Goal: Communication & Community: Participate in discussion

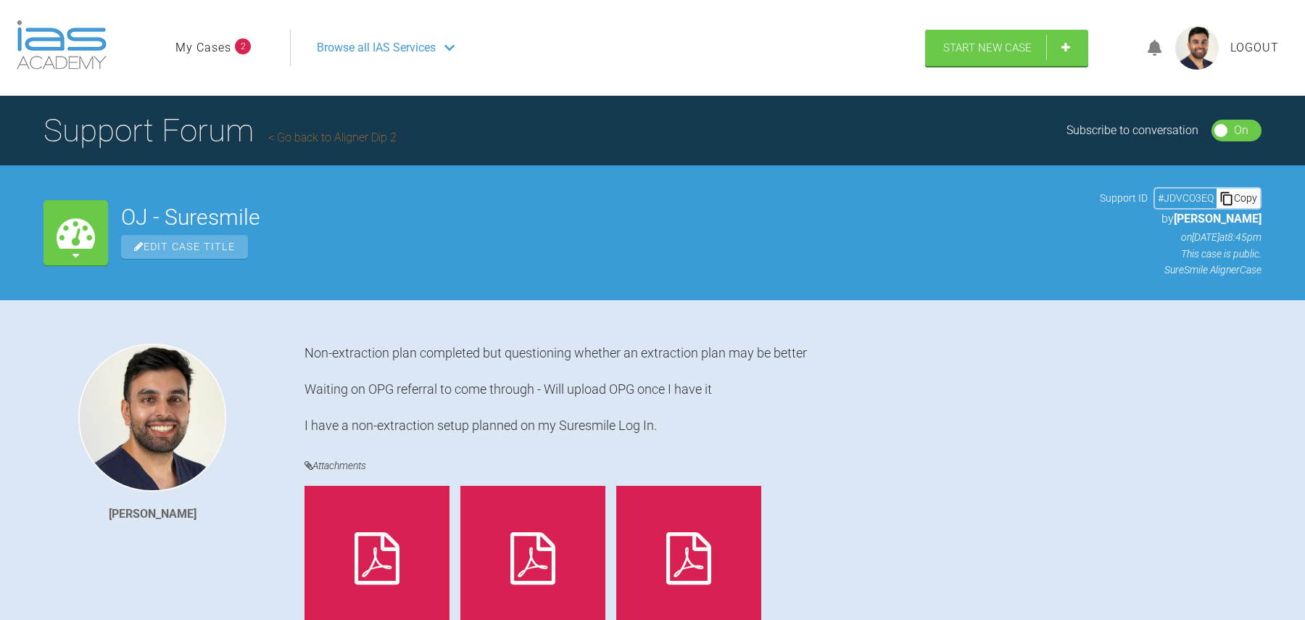
click at [233, 46] on li "My Cases 2" at bounding box center [212, 47] width 75 height 19
click at [220, 51] on link "My Cases" at bounding box center [203, 47] width 56 height 19
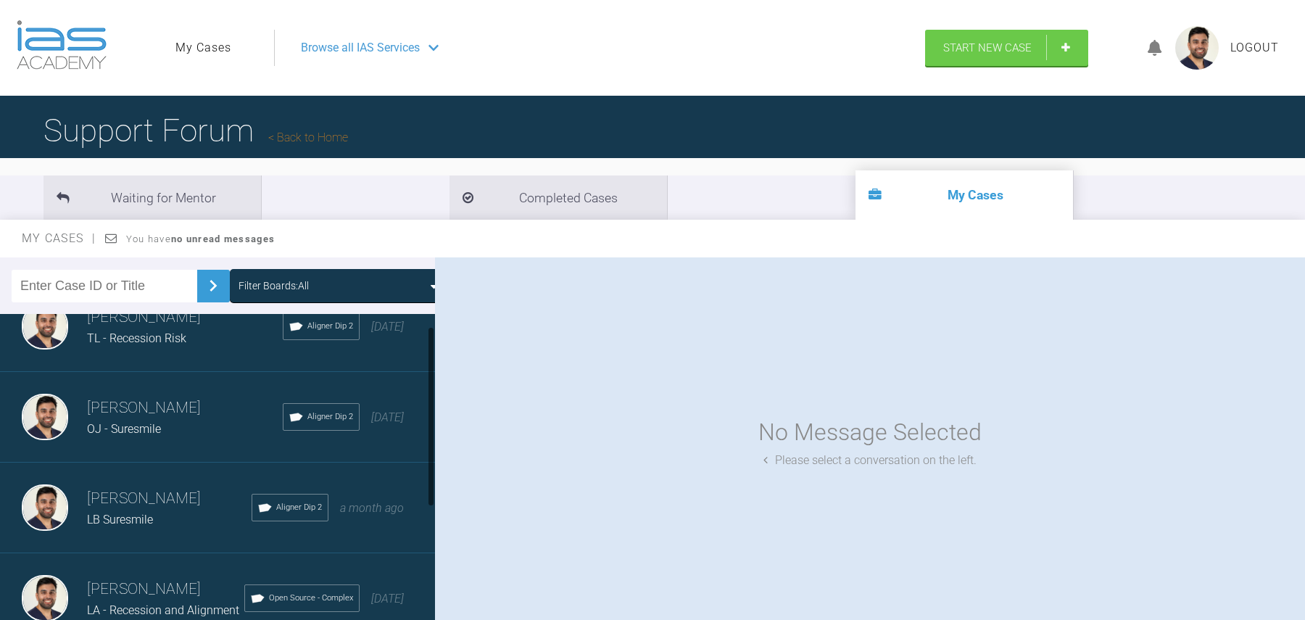
scroll to position [22, 0]
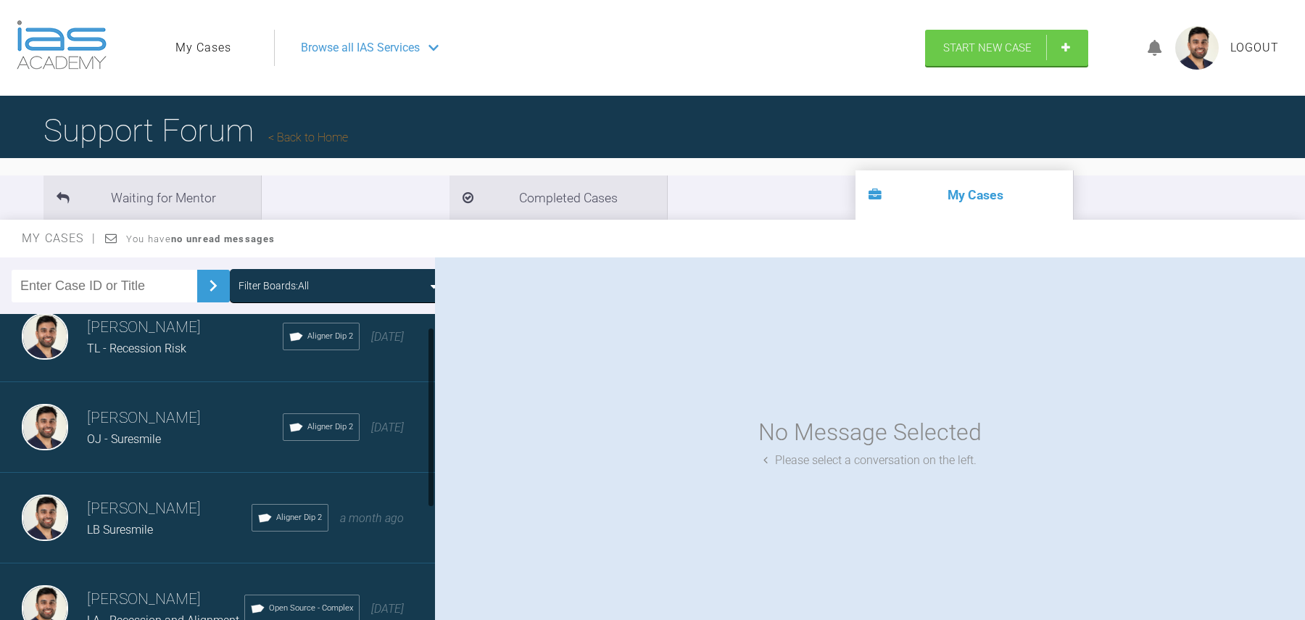
click at [206, 363] on div "Davinderjit Singh TL - Recession Risk Aligner Dip 2 3 days ago" at bounding box center [217, 336] width 435 height 91
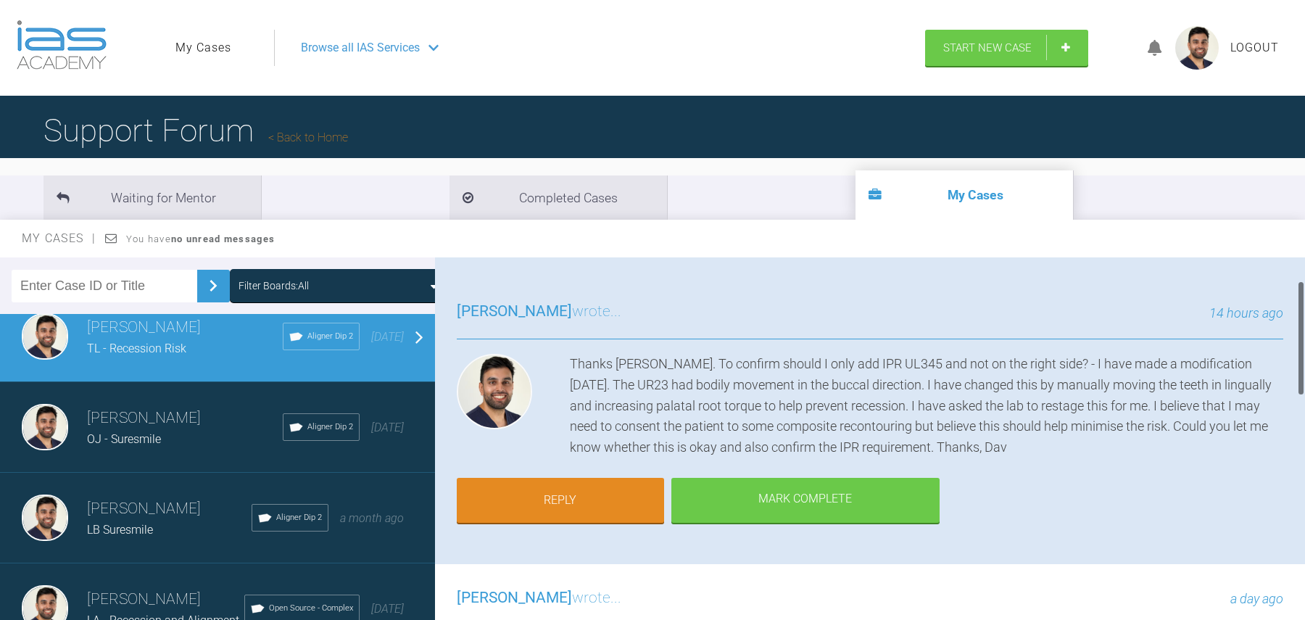
scroll to position [83, 0]
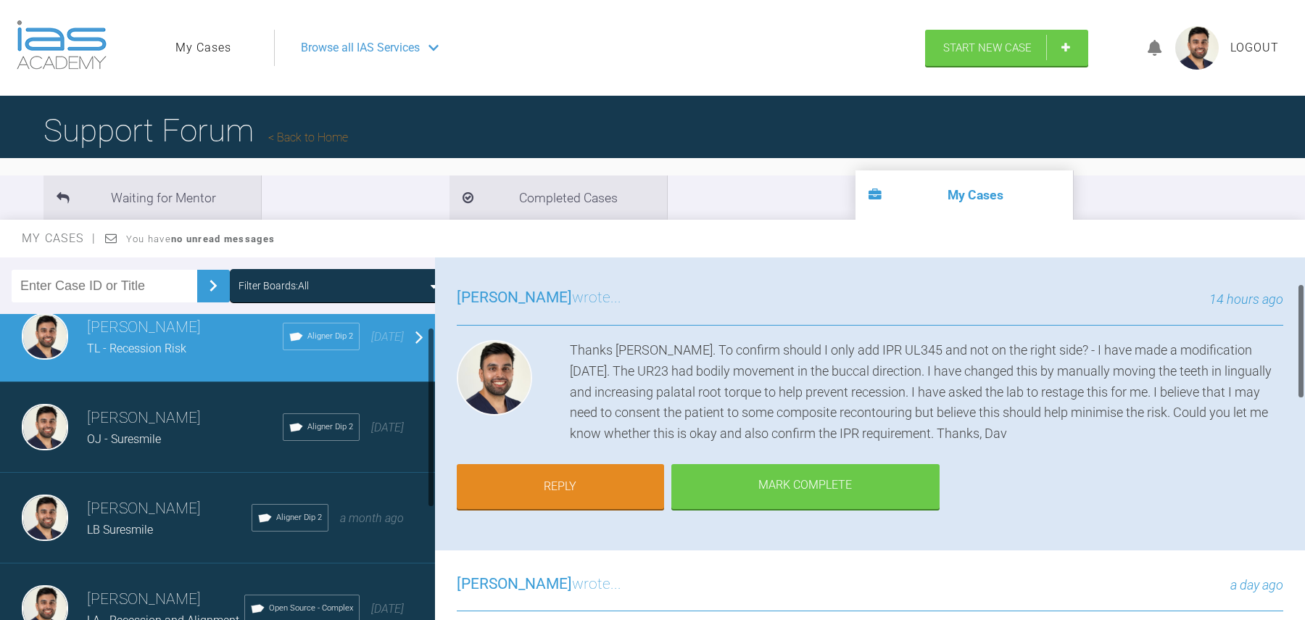
click at [217, 450] on div "Davinderjit Singh OJ - Suresmile Aligner Dip 2 12 days ago" at bounding box center [217, 427] width 435 height 91
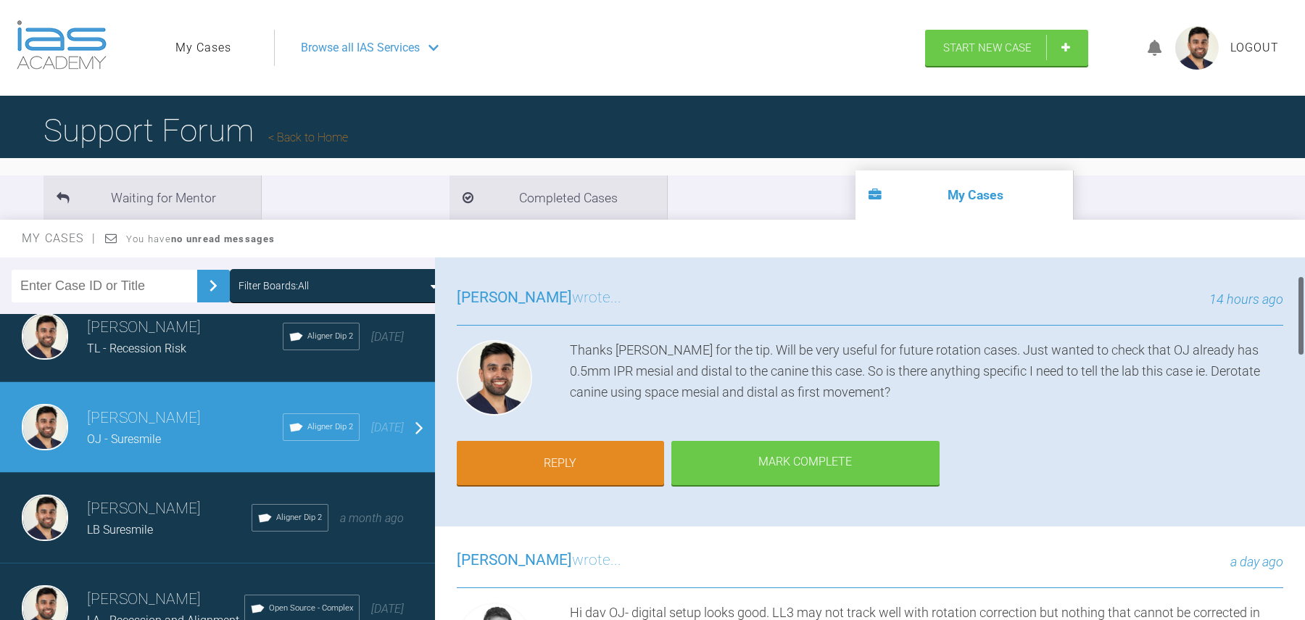
scroll to position [117, 0]
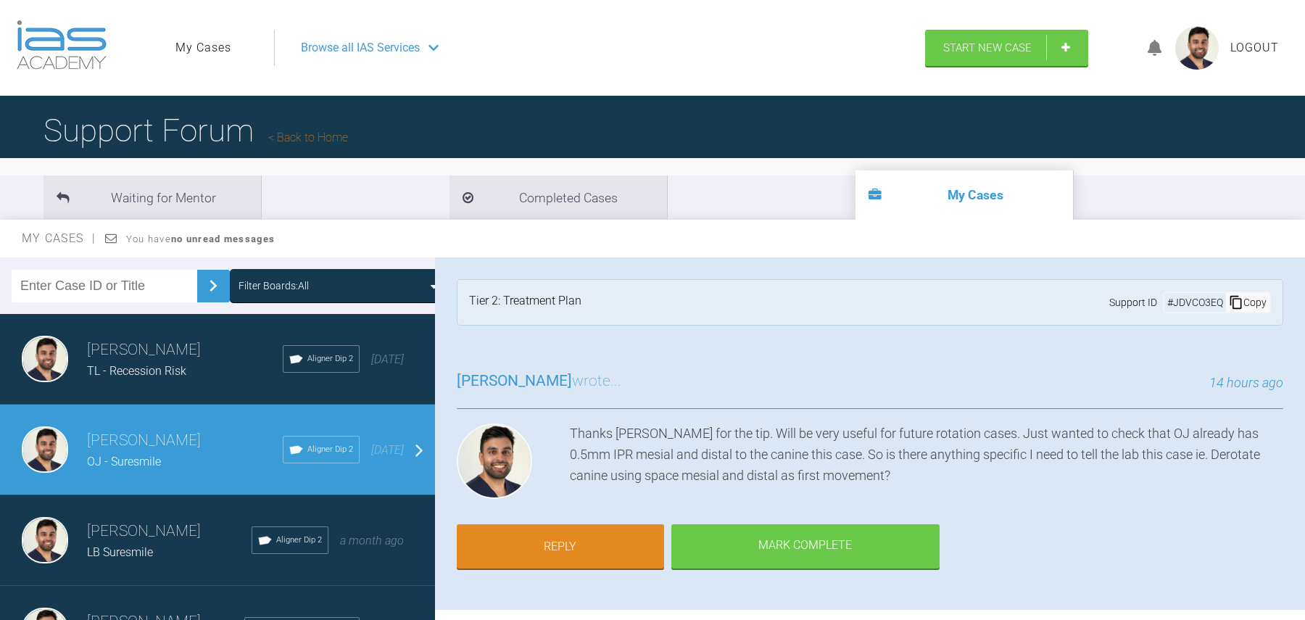
click at [172, 373] on span "TL - Recession Risk" at bounding box center [136, 371] width 99 height 14
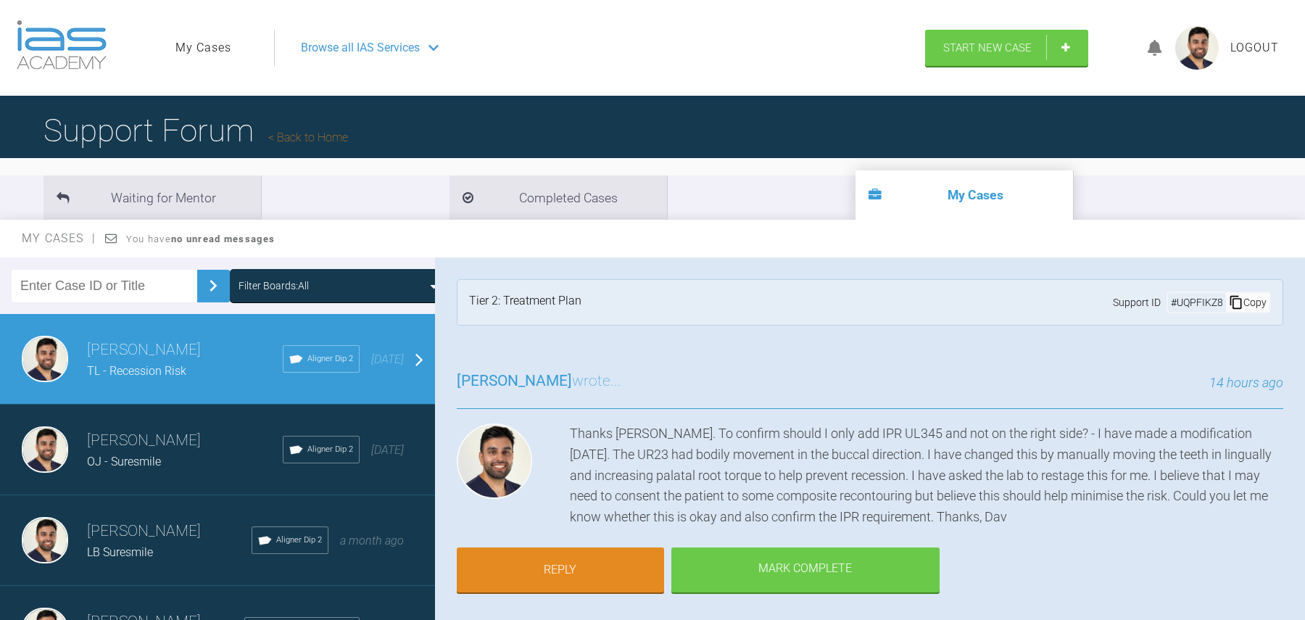
click at [159, 455] on span "OJ - Suresmile" at bounding box center [124, 462] width 74 height 14
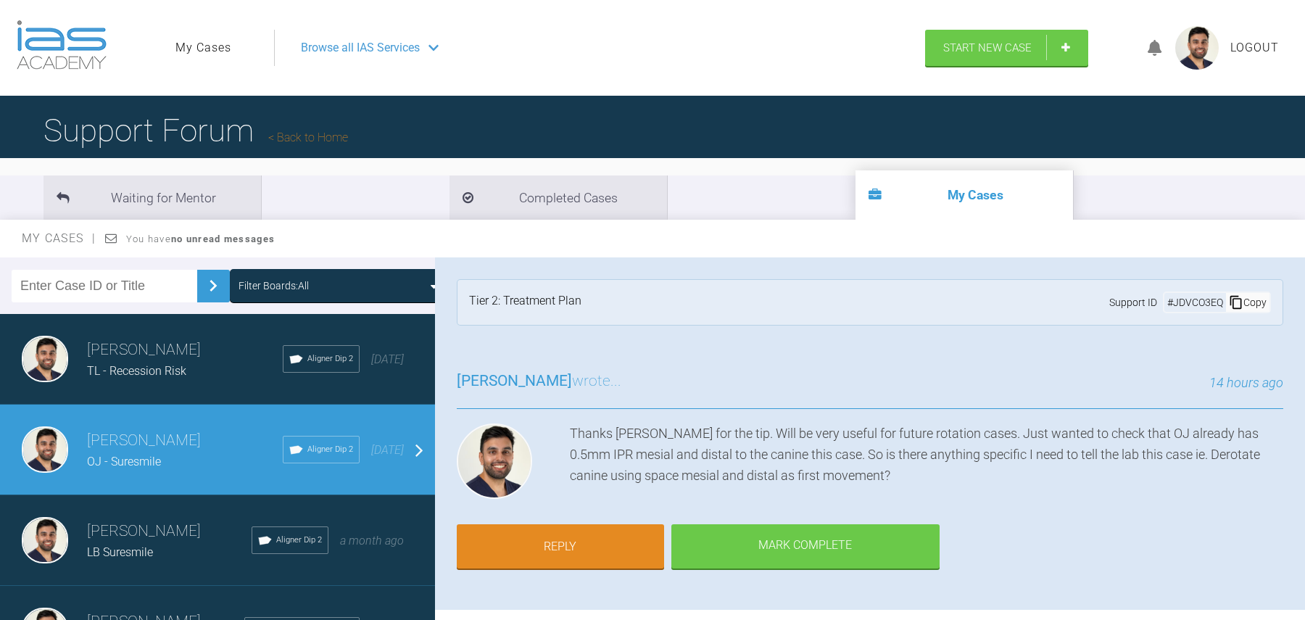
click at [176, 372] on span "TL - Recession Risk" at bounding box center [136, 371] width 99 height 14
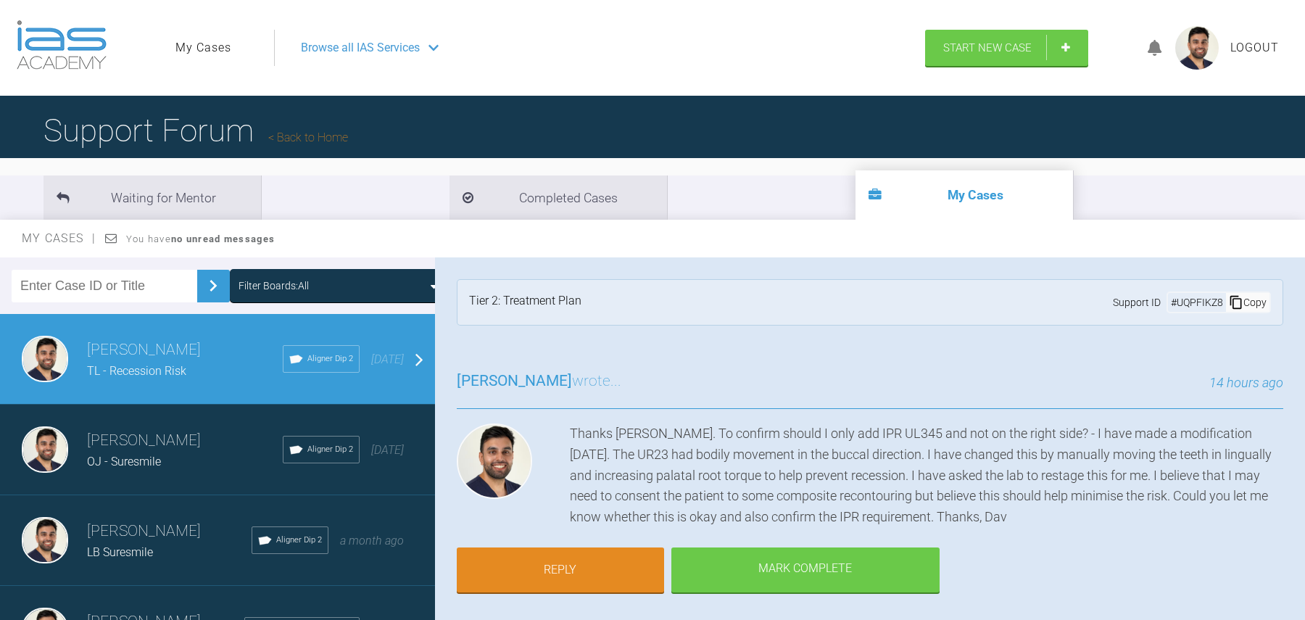
click at [171, 442] on h3 "[PERSON_NAME]" at bounding box center [185, 441] width 196 height 25
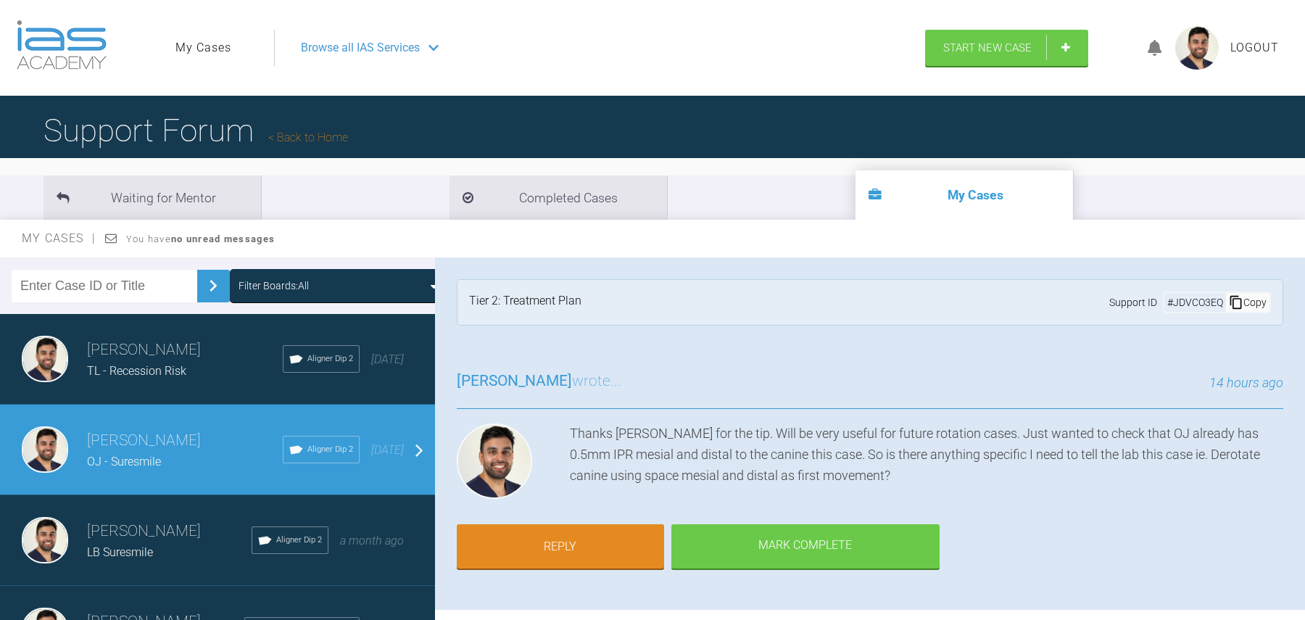
click at [183, 360] on h3 "[PERSON_NAME]" at bounding box center [185, 350] width 196 height 25
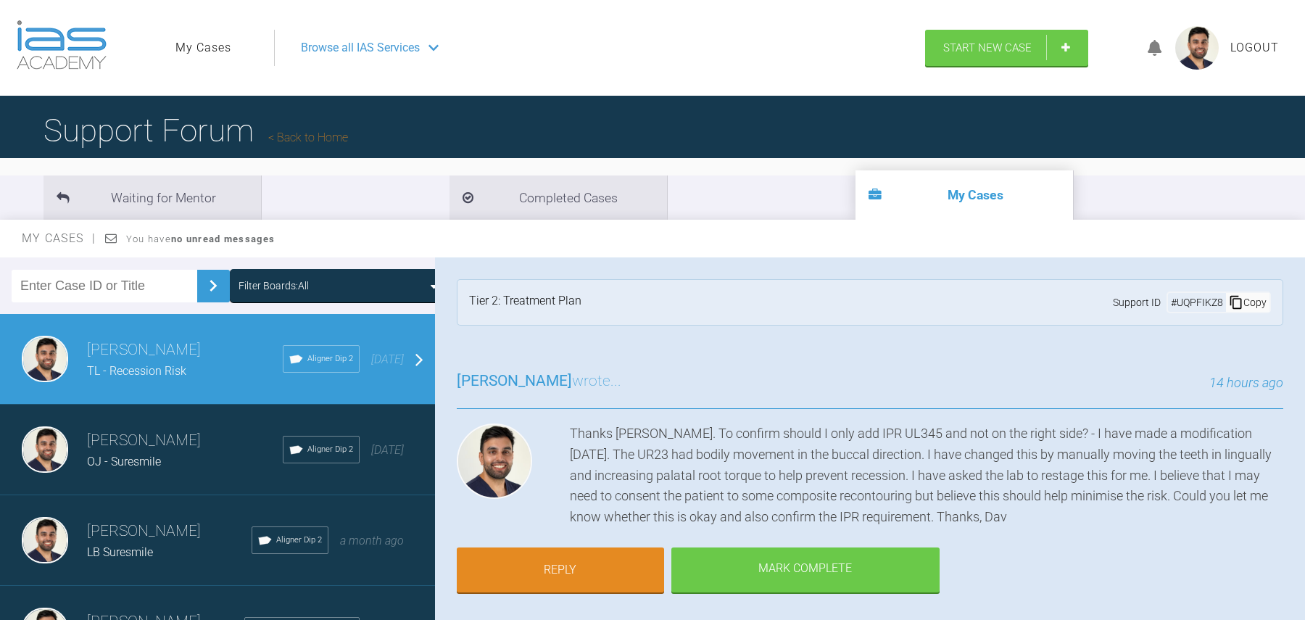
click at [162, 452] on div "OJ - Suresmile" at bounding box center [185, 461] width 196 height 19
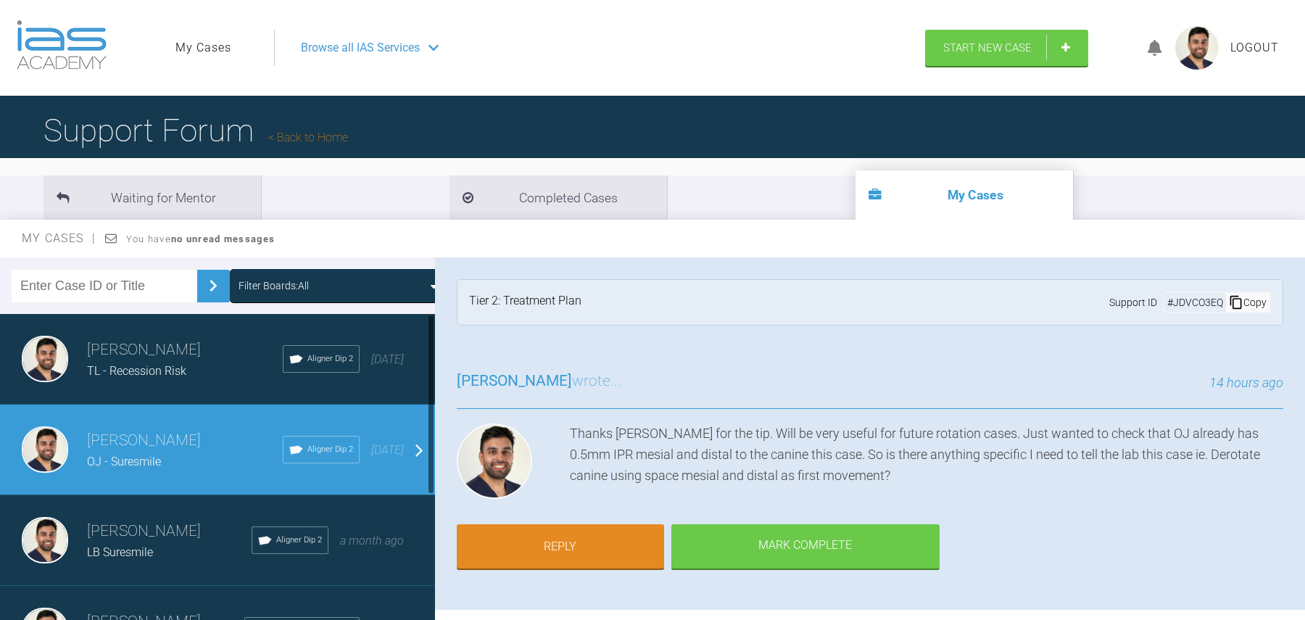
click at [178, 376] on span "TL - Recession Risk" at bounding box center [136, 371] width 99 height 14
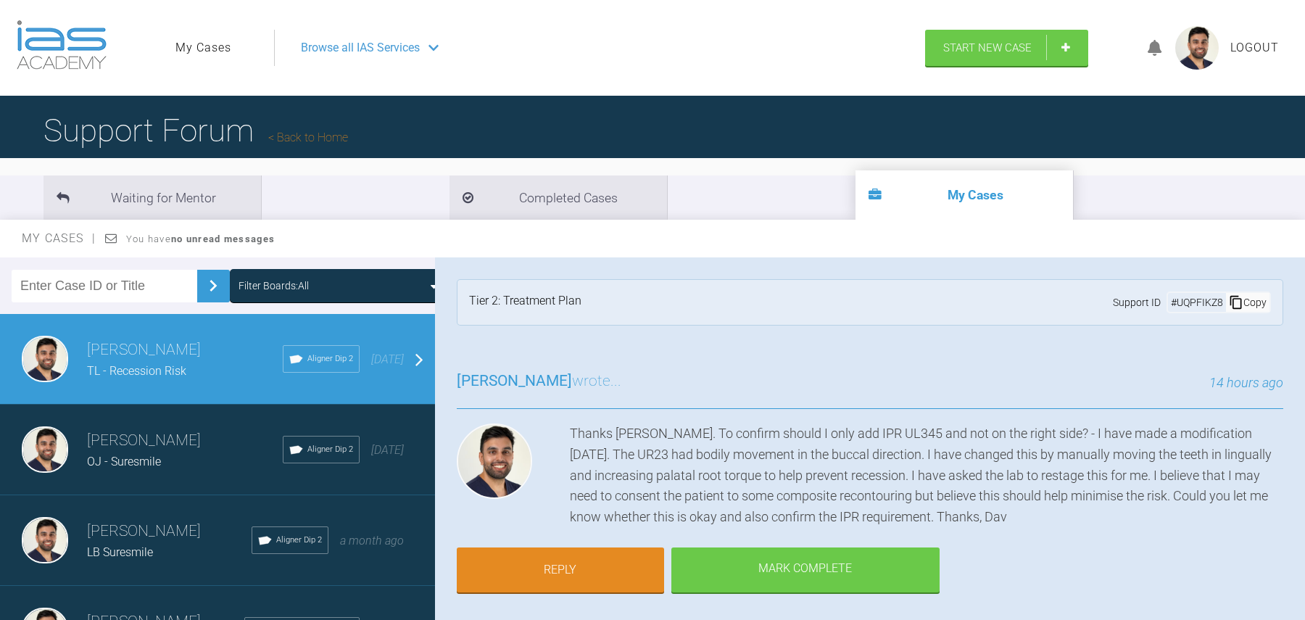
click at [228, 51] on link "My Cases" at bounding box center [203, 47] width 56 height 19
click at [215, 44] on link "My Cases" at bounding box center [203, 47] width 56 height 19
click at [316, 45] on span "Browse all IAS Services" at bounding box center [360, 47] width 119 height 19
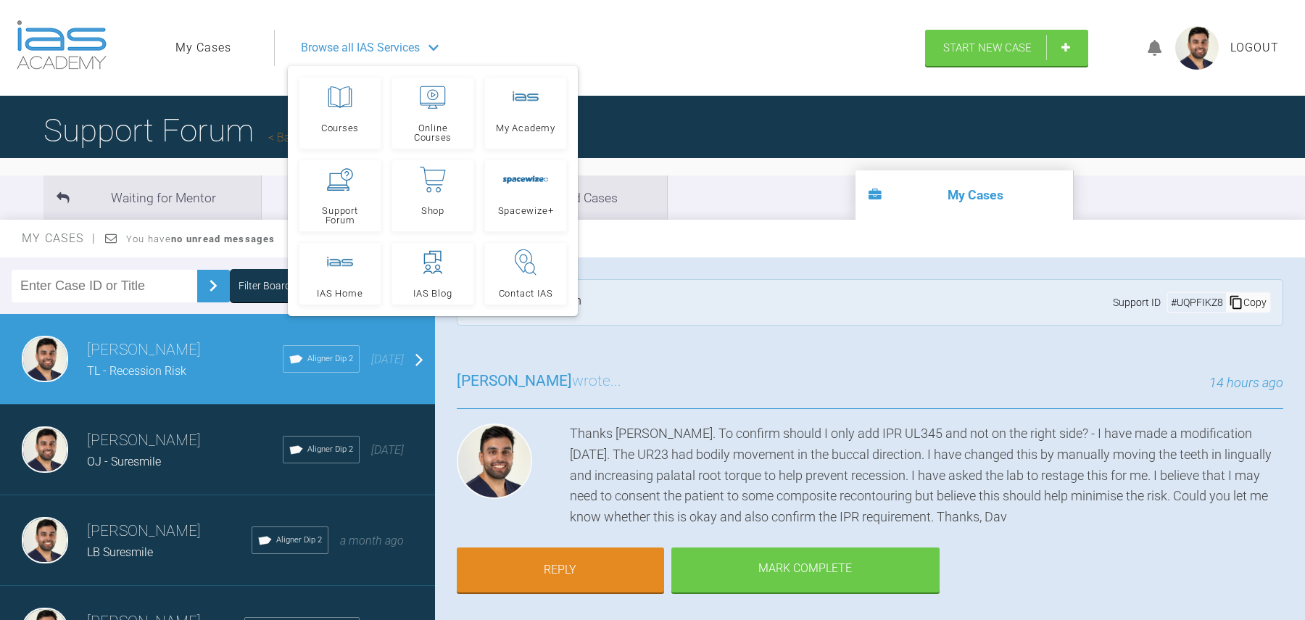
click at [355, 52] on span "Browse all IAS Services" at bounding box center [360, 47] width 119 height 19
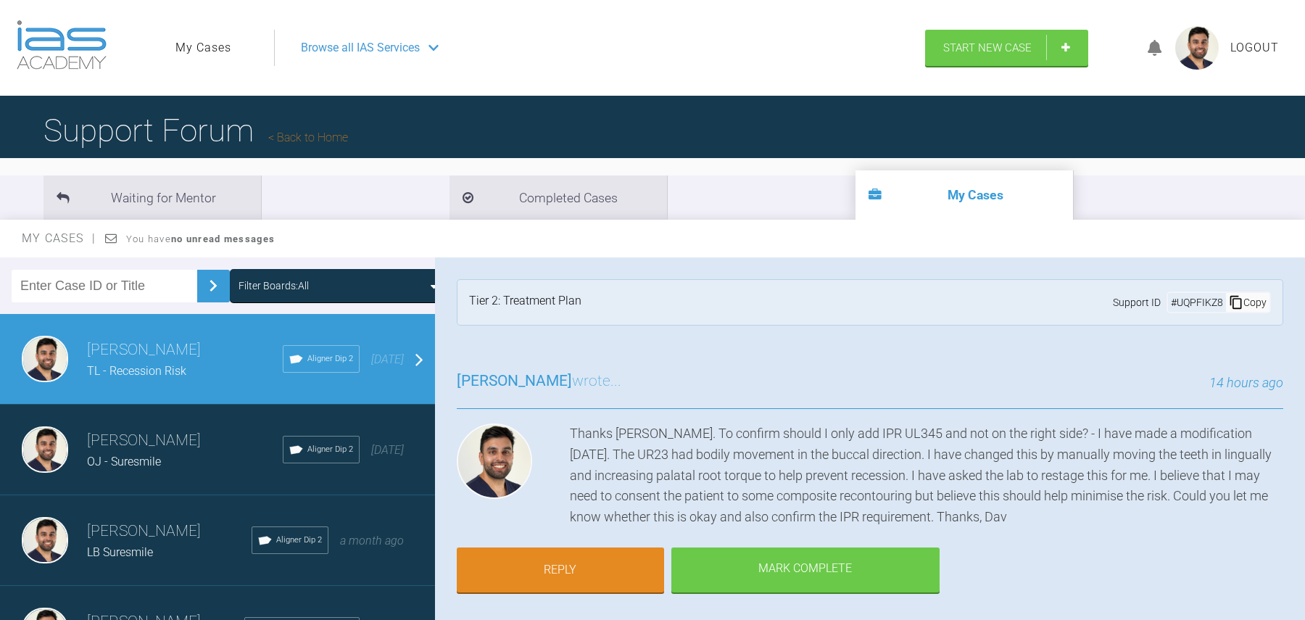
click at [80, 41] on img at bounding box center [62, 44] width 90 height 49
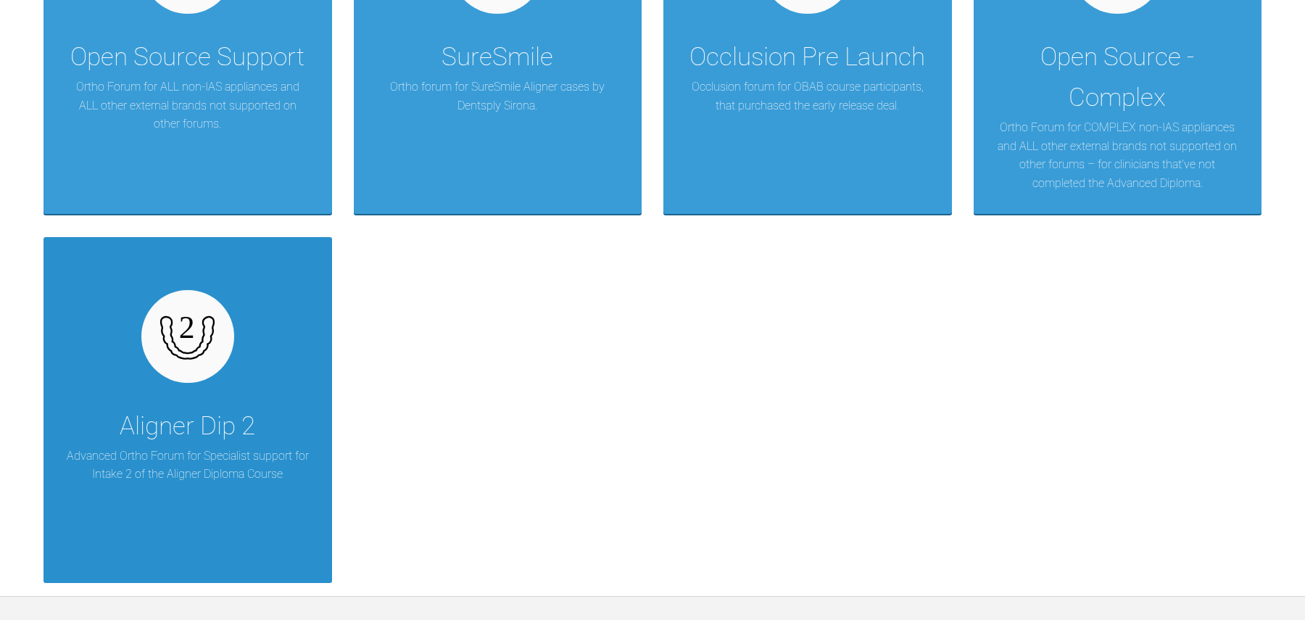
click at [239, 358] on div "Aligner Dip 2 Advanced Ortho Forum for Specialist support for Intake 2 of the A…" at bounding box center [188, 410] width 289 height 346
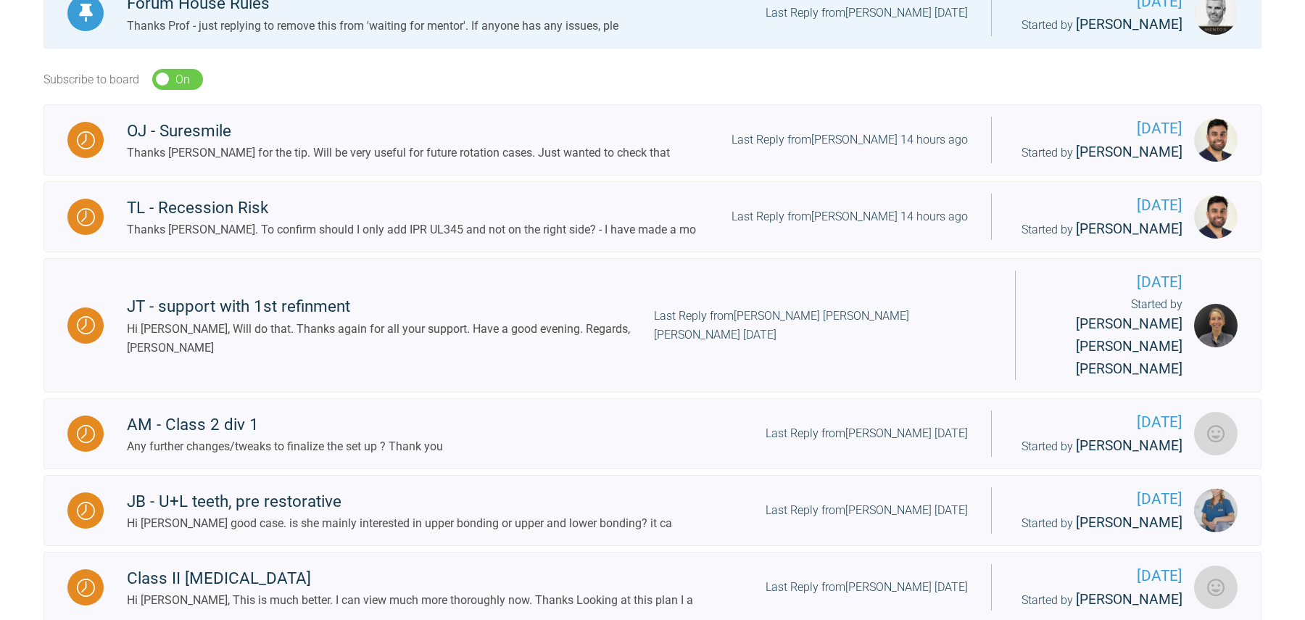
scroll to position [401, 0]
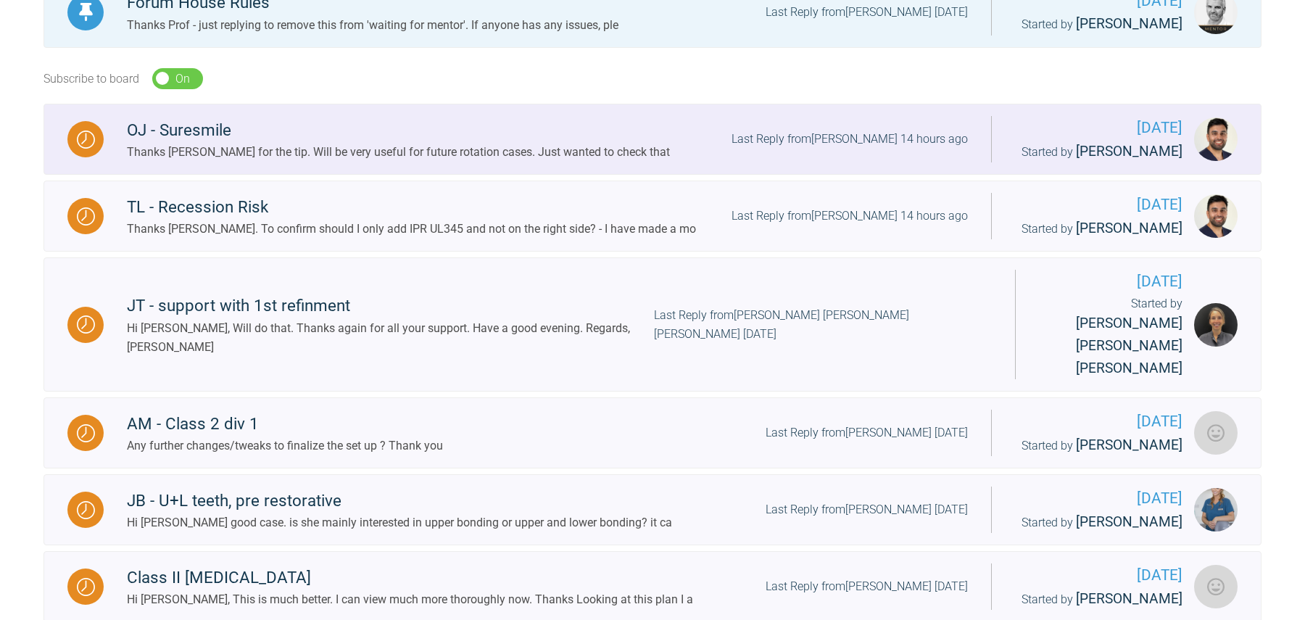
click at [297, 143] on div "Thanks Prateek for the tip. Will be very useful for future rotation cases. Just…" at bounding box center [398, 152] width 543 height 19
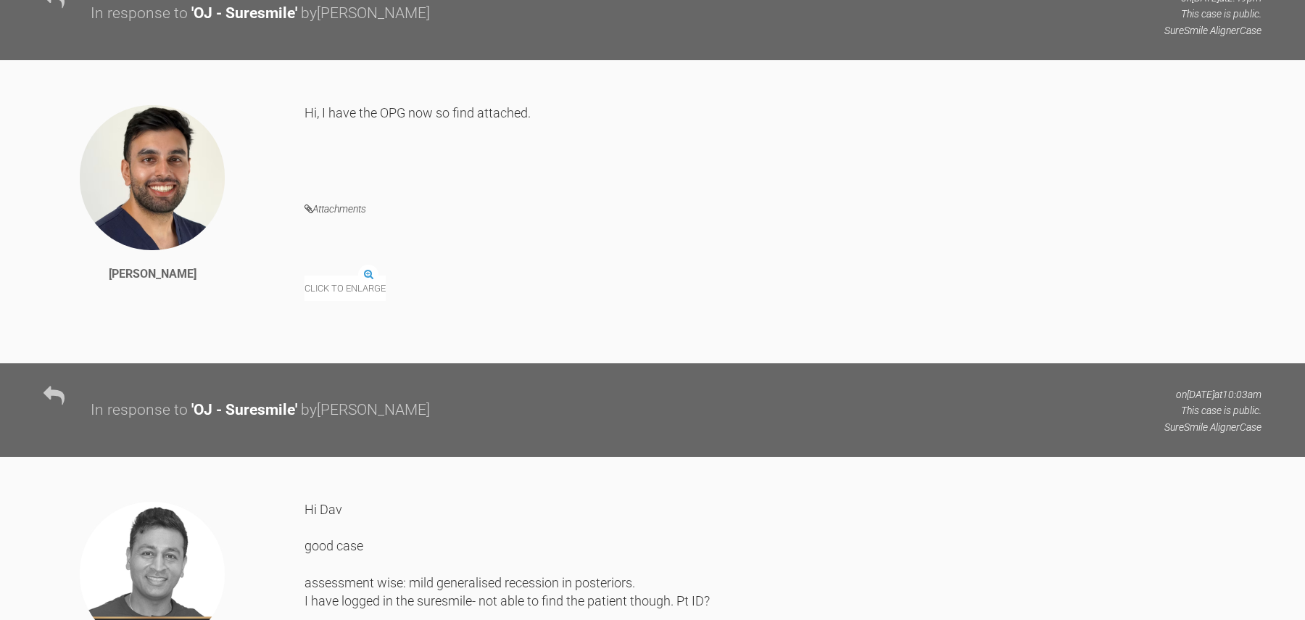
scroll to position [720, 0]
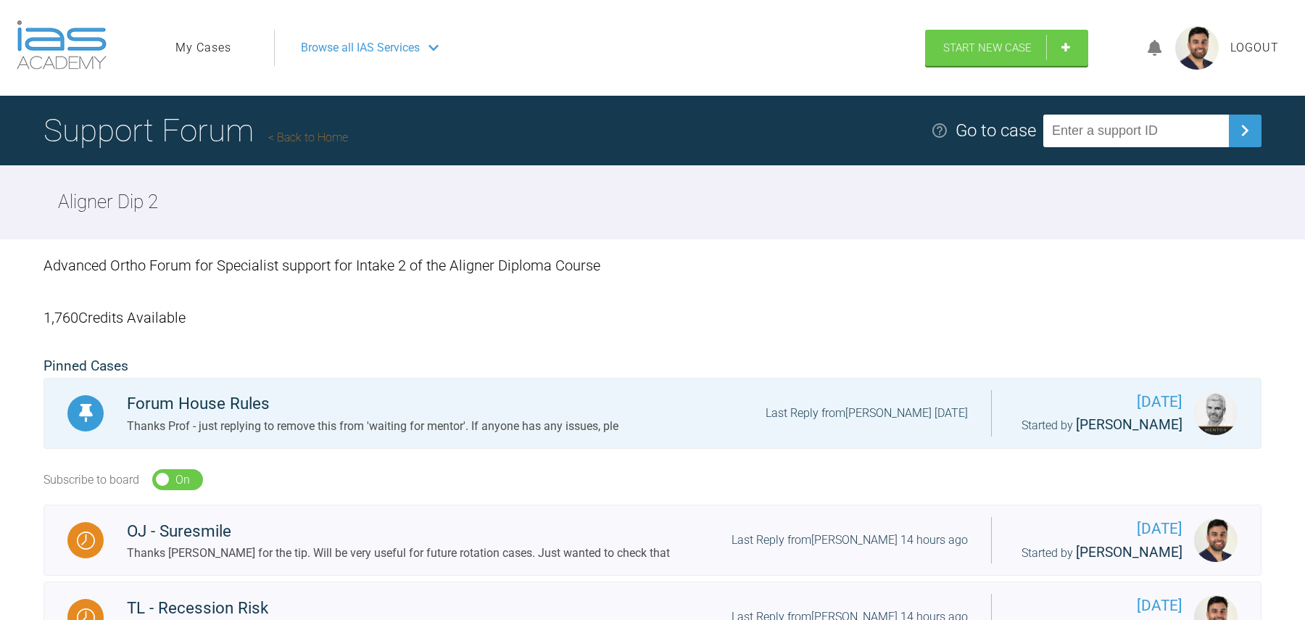
click at [72, 36] on img at bounding box center [62, 44] width 90 height 49
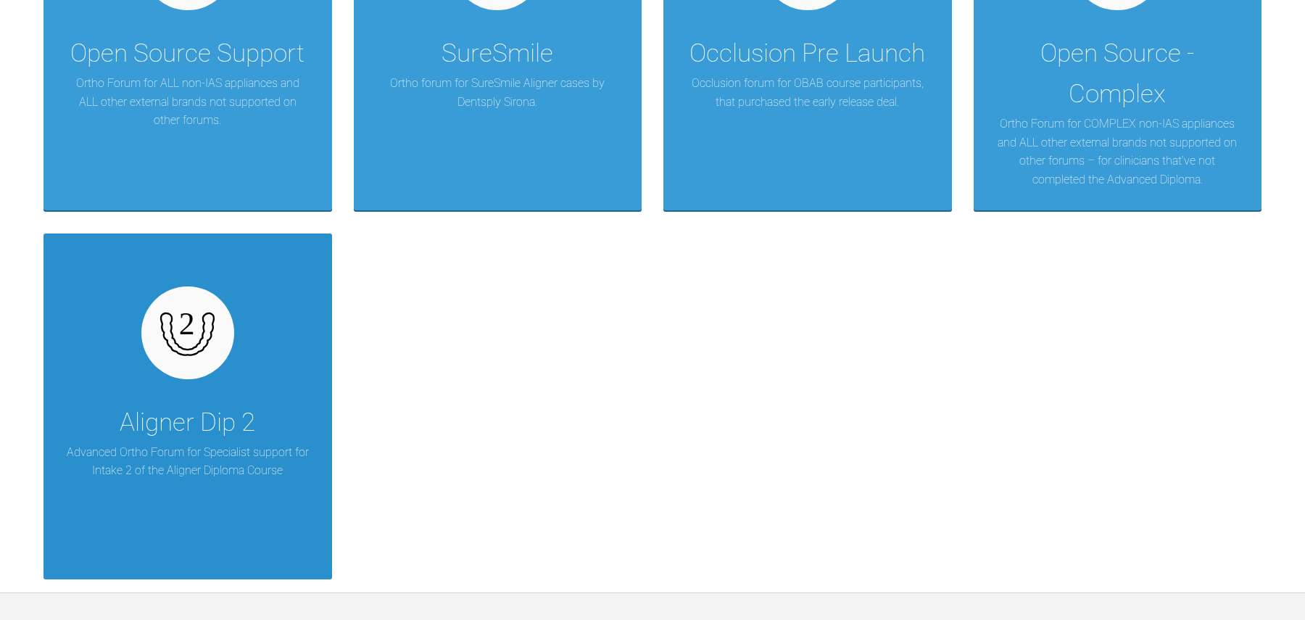
click at [227, 404] on div "Aligner Dip 2" at bounding box center [188, 422] width 136 height 41
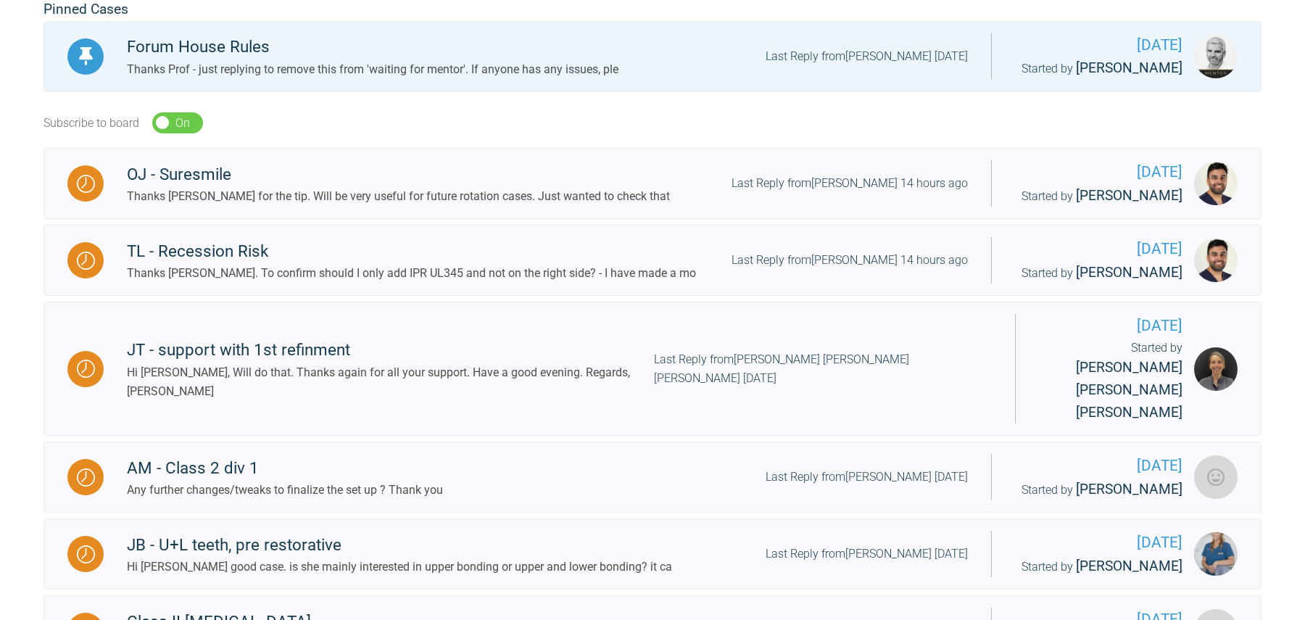
scroll to position [783, 0]
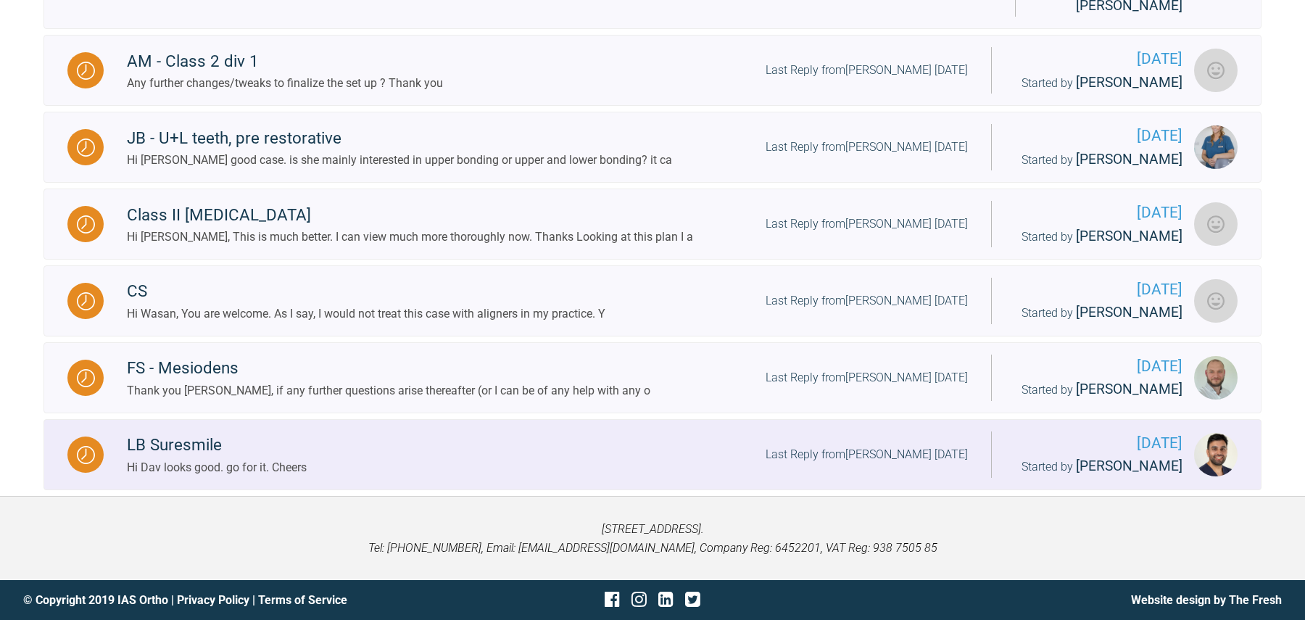
click at [187, 449] on div "LB Suresmile" at bounding box center [217, 445] width 180 height 26
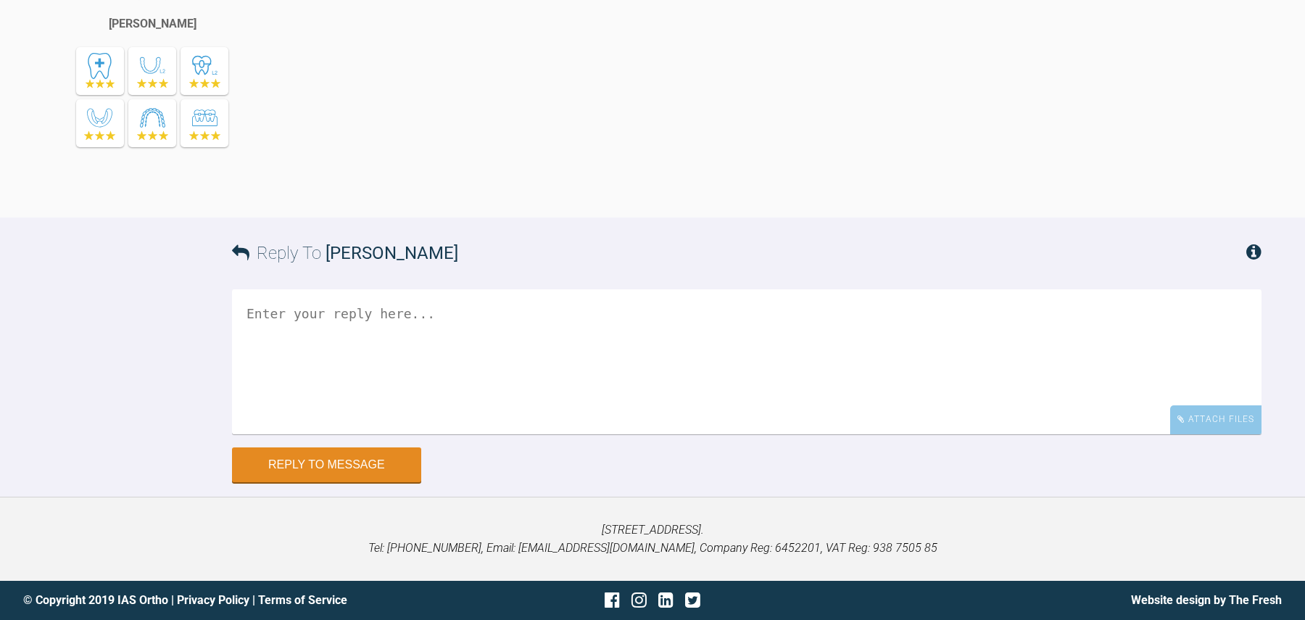
scroll to position [6775, 0]
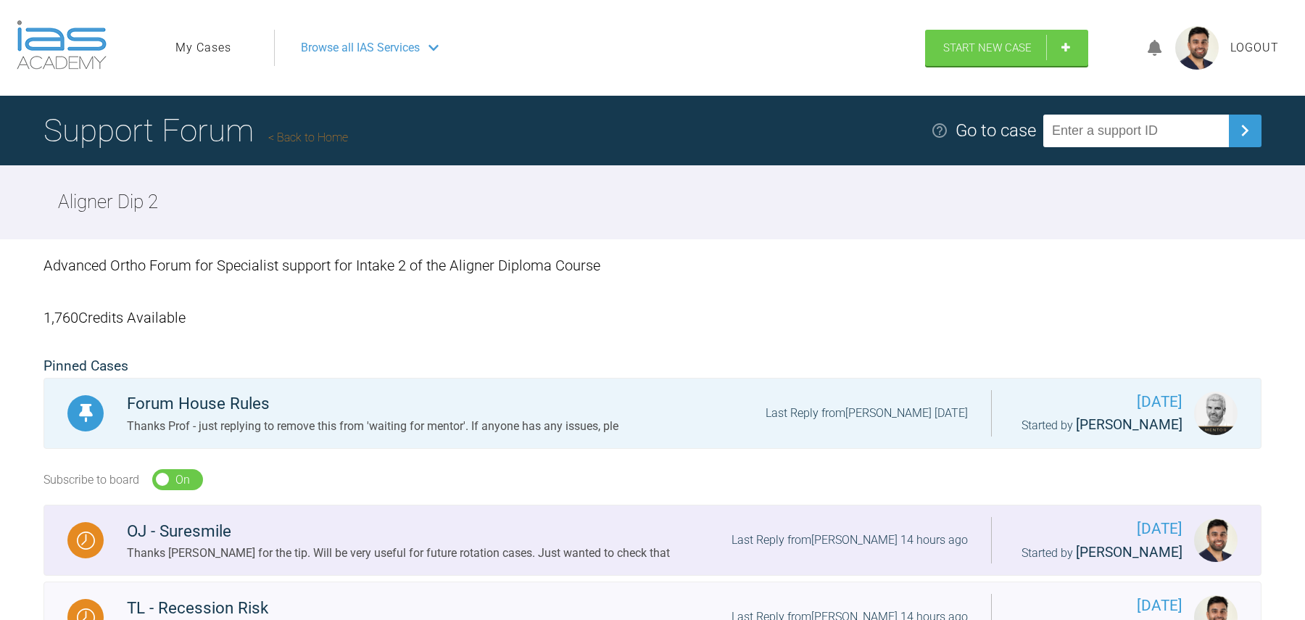
click at [295, 525] on div "OJ - Suresmile" at bounding box center [398, 531] width 543 height 26
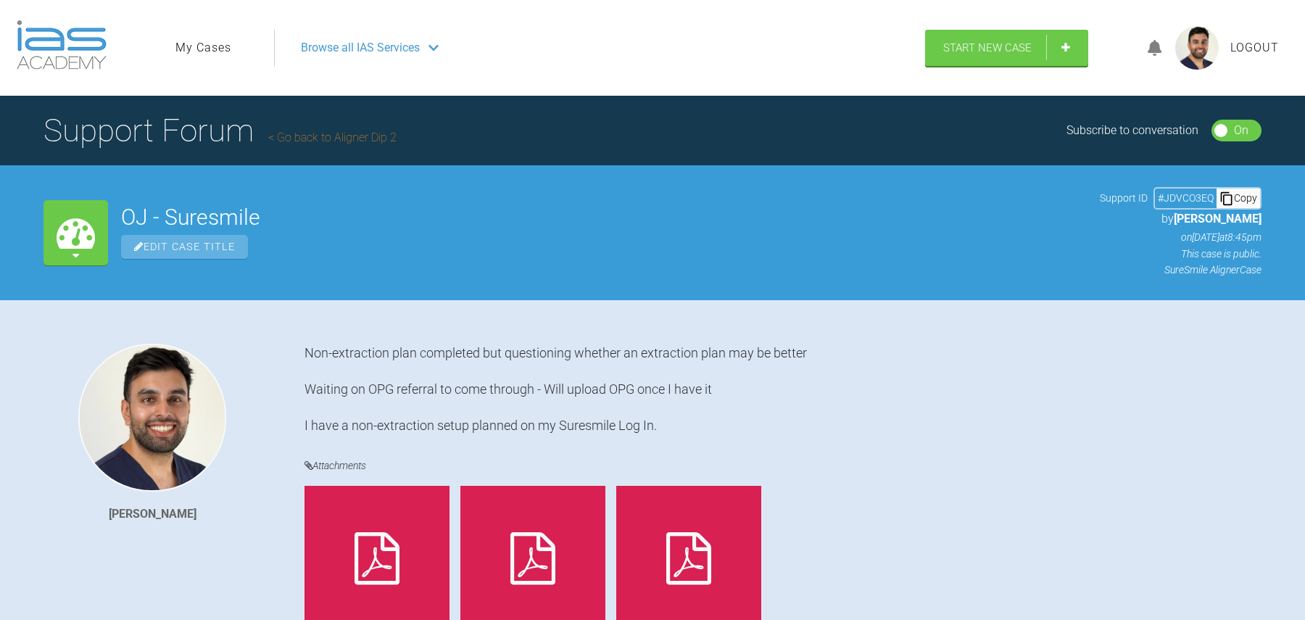
click at [368, 44] on span "Browse all IAS Services" at bounding box center [360, 47] width 119 height 19
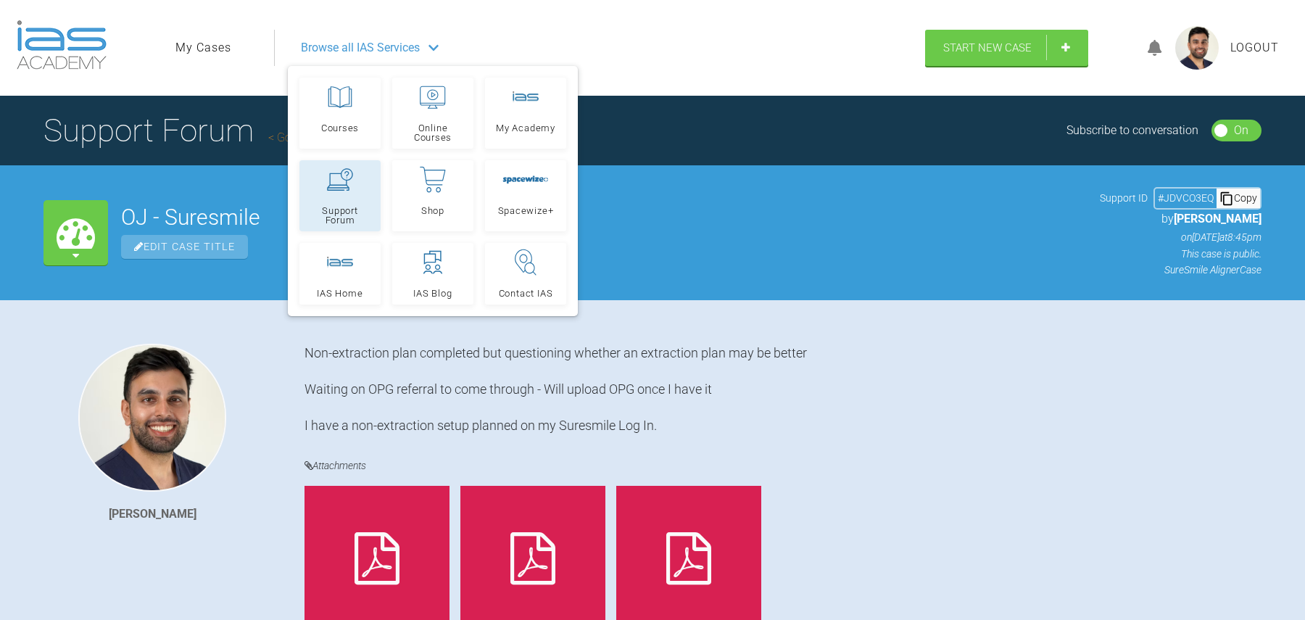
click at [341, 206] on span "Support Forum" at bounding box center [340, 215] width 68 height 19
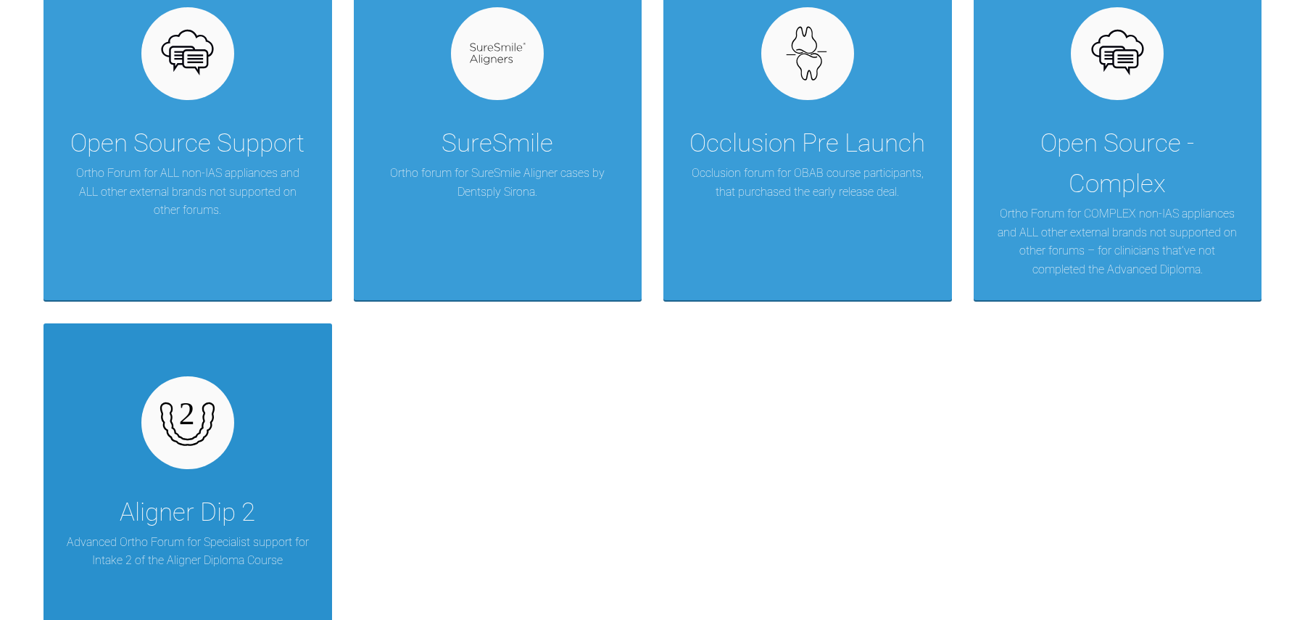
click at [220, 434] on div at bounding box center [187, 422] width 93 height 93
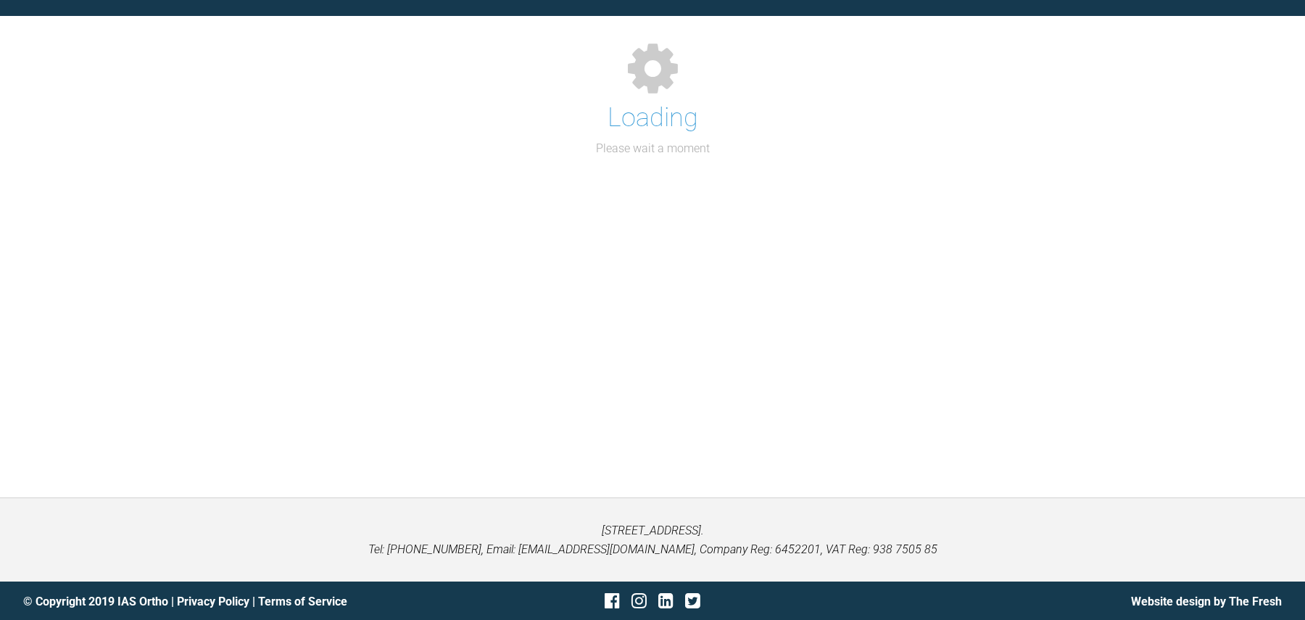
scroll to position [374, 0]
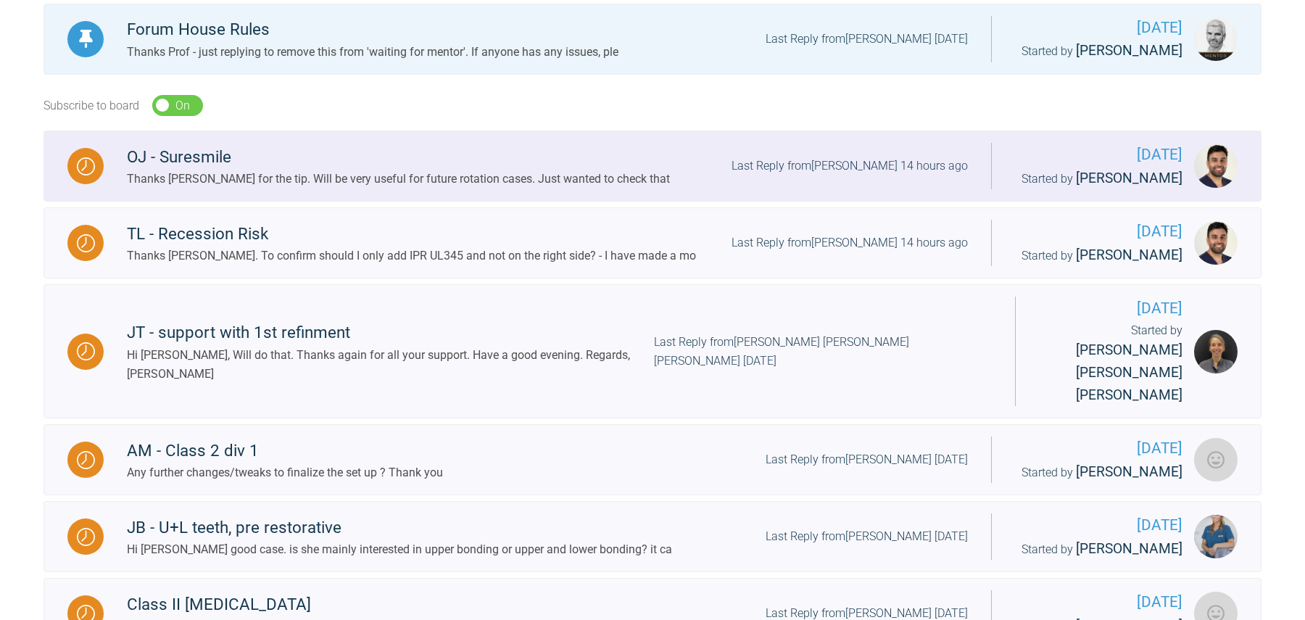
click at [416, 187] on div "Thanks [PERSON_NAME] for the tip. Will be very useful for future rotation cases…" at bounding box center [398, 179] width 543 height 19
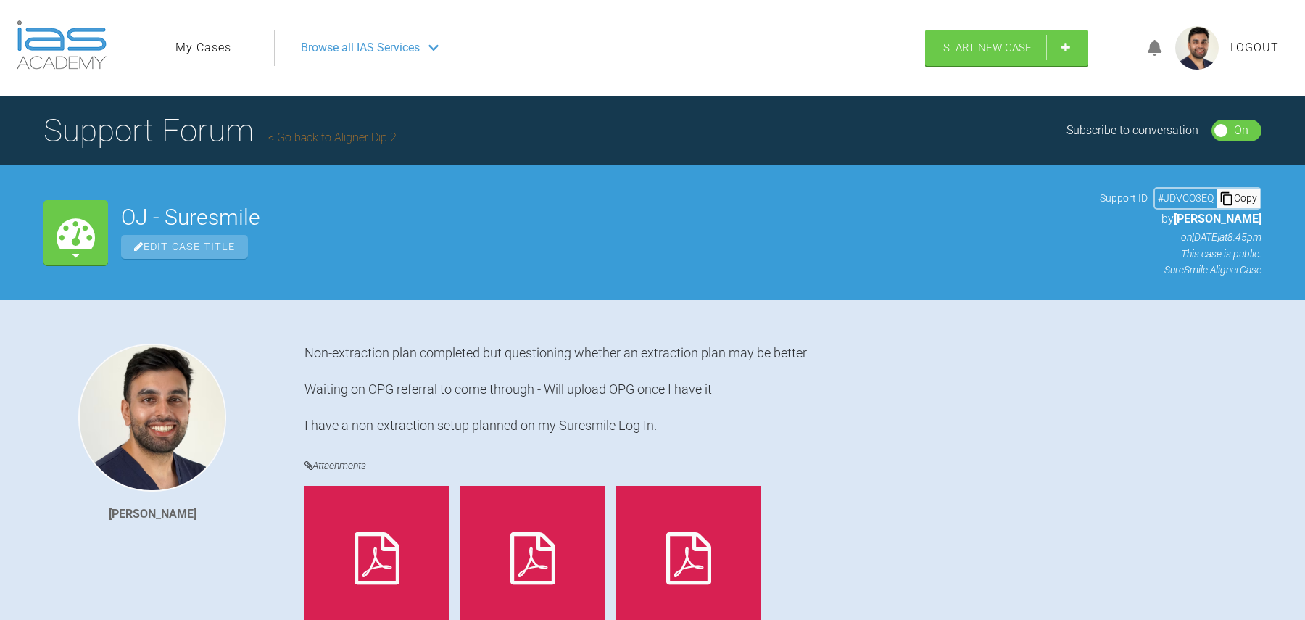
click at [86, 255] on div "My Cases" at bounding box center [76, 232] width 65 height 65
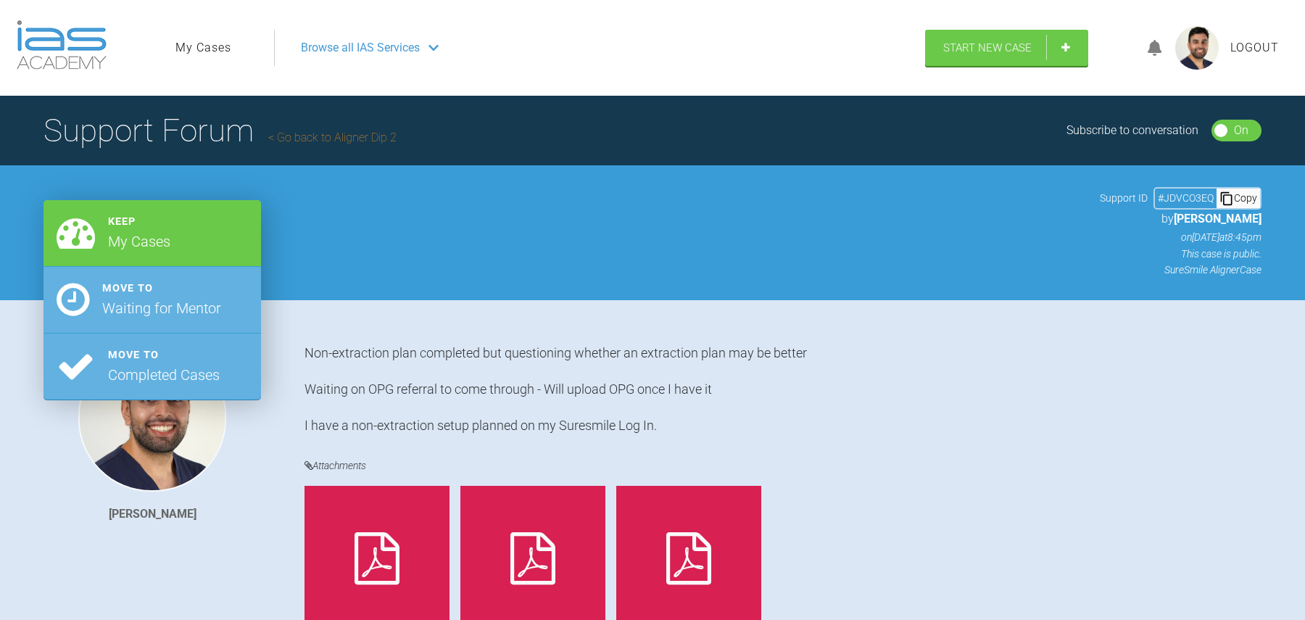
click at [439, 255] on div "Edit Case Title" at bounding box center [604, 247] width 966 height 24
